Goal: Find specific page/section

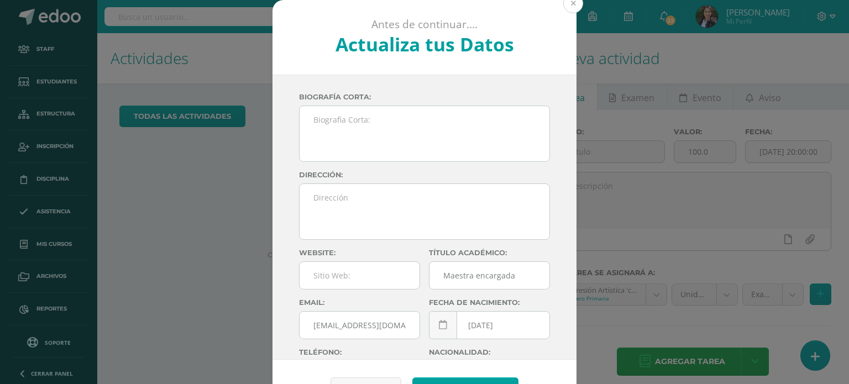
click at [571, 6] on button at bounding box center [573, 3] width 20 height 20
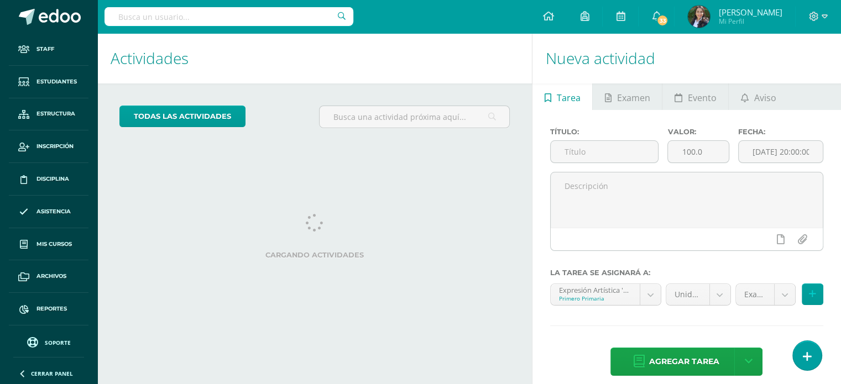
click at [208, 17] on input "text" at bounding box center [228, 16] width 249 height 19
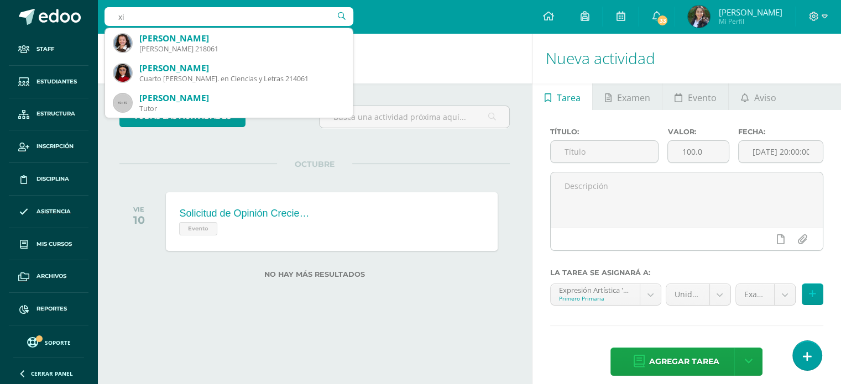
type input "x"
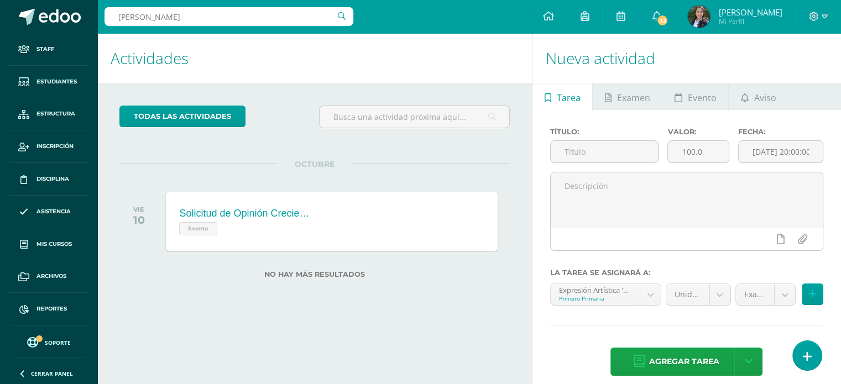
type input "[PERSON_NAME]"
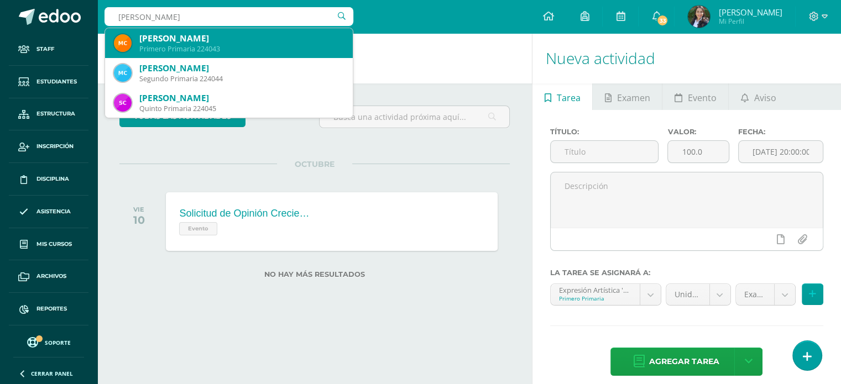
click at [182, 40] on div "[PERSON_NAME]" at bounding box center [241, 39] width 204 height 12
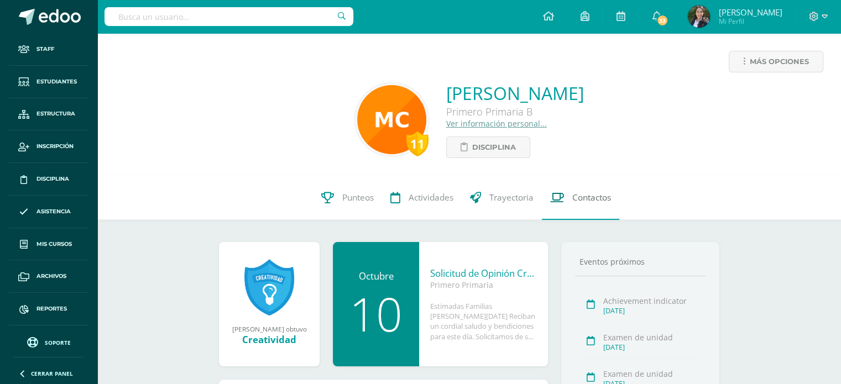
click at [602, 198] on span "Contactos" at bounding box center [591, 198] width 39 height 12
